Goal: Task Accomplishment & Management: Complete application form

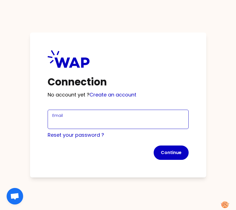
click at [82, 122] on input "Email" at bounding box center [118, 123] width 132 height 8
type input "sveniaparticipant@learnspace.fr"
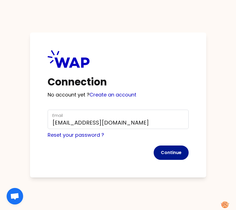
click at [168, 152] on button "Continue" at bounding box center [171, 153] width 35 height 14
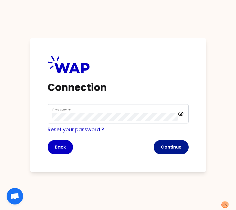
click at [177, 150] on button "Continue" at bounding box center [171, 147] width 35 height 14
